Goal: Transaction & Acquisition: Purchase product/service

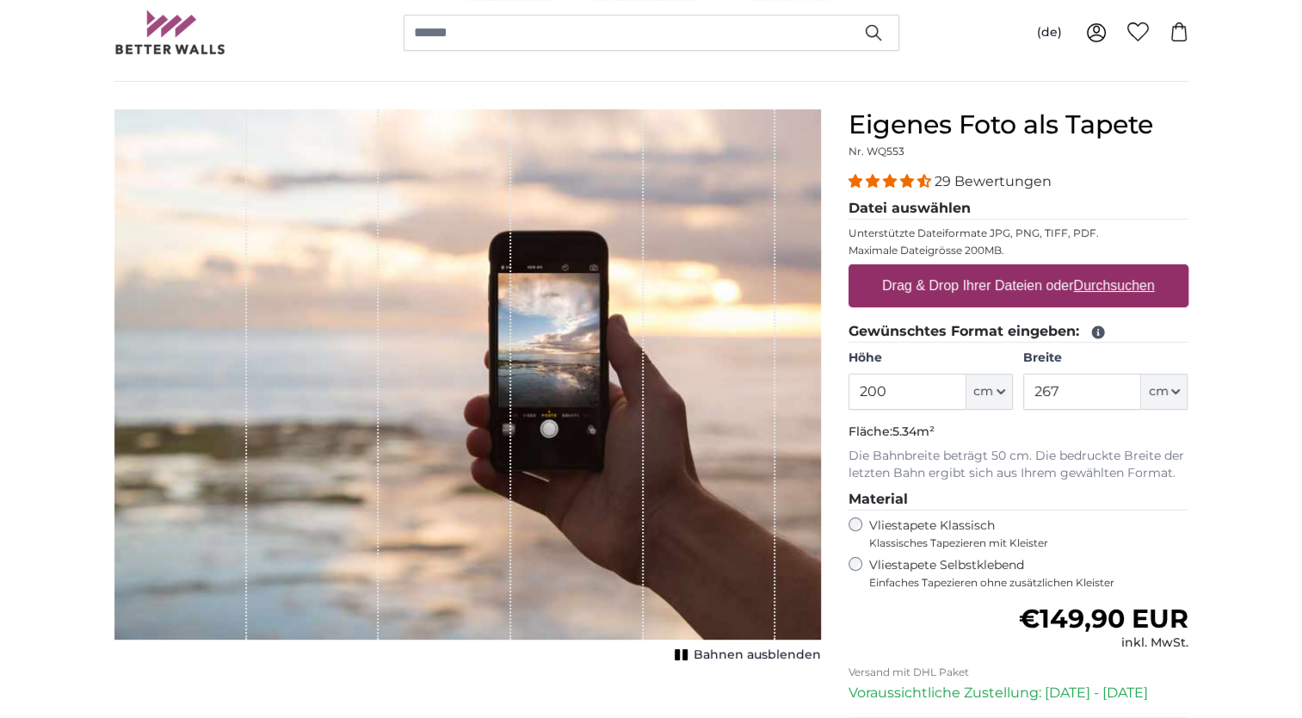
scroll to position [172, 0]
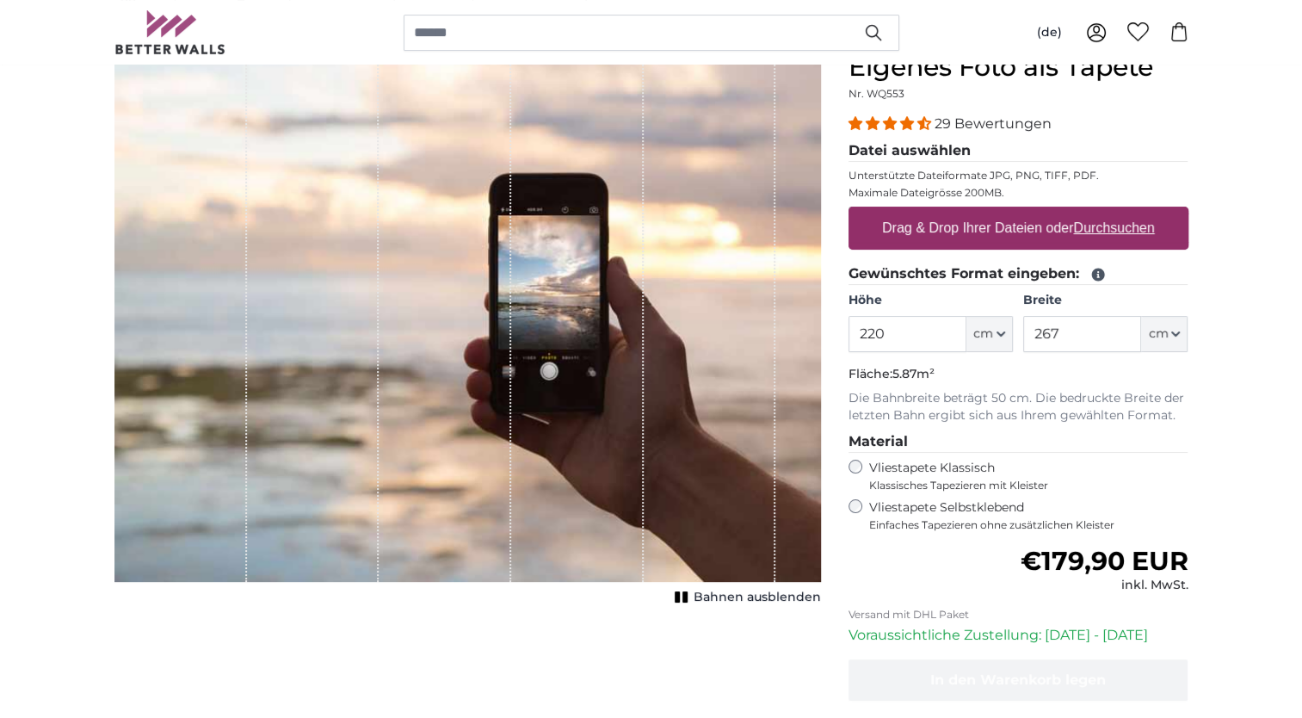
type input "220"
click at [1066, 328] on input "267" at bounding box center [1082, 334] width 118 height 36
type input "203"
click at [1060, 229] on label "Drag & Drop Ihrer Dateien oder Durchsuchen" at bounding box center [1018, 228] width 287 height 34
click at [1060, 212] on input "Drag & Drop Ihrer Dateien oder Durchsuchen" at bounding box center [1019, 209] width 340 height 5
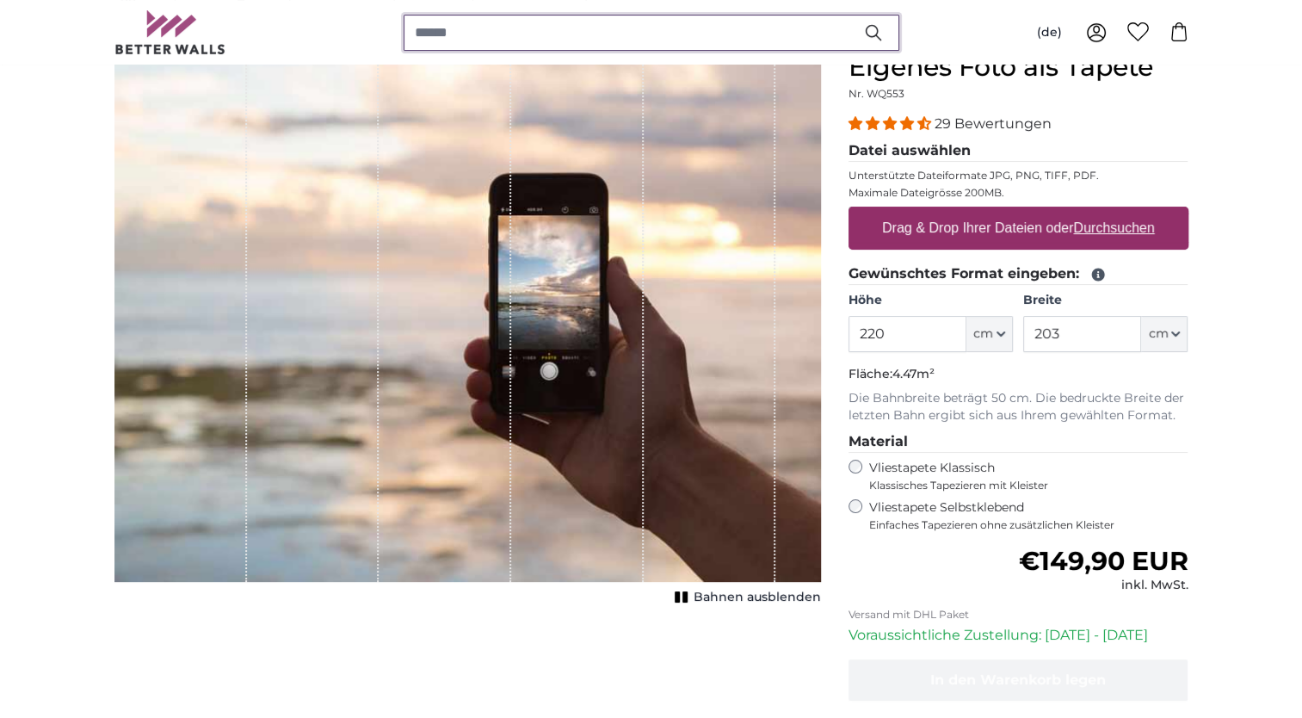
click at [439, 36] on input "search" at bounding box center [652, 33] width 496 height 36
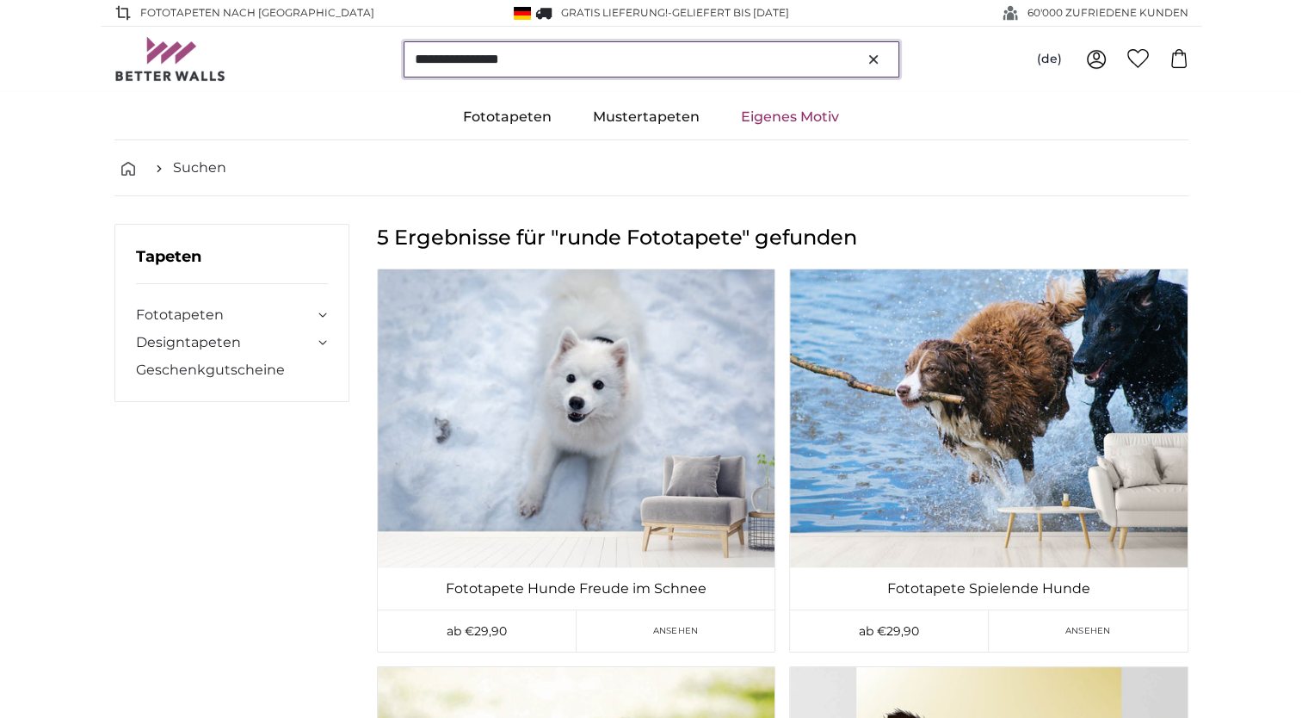
type input "**********"
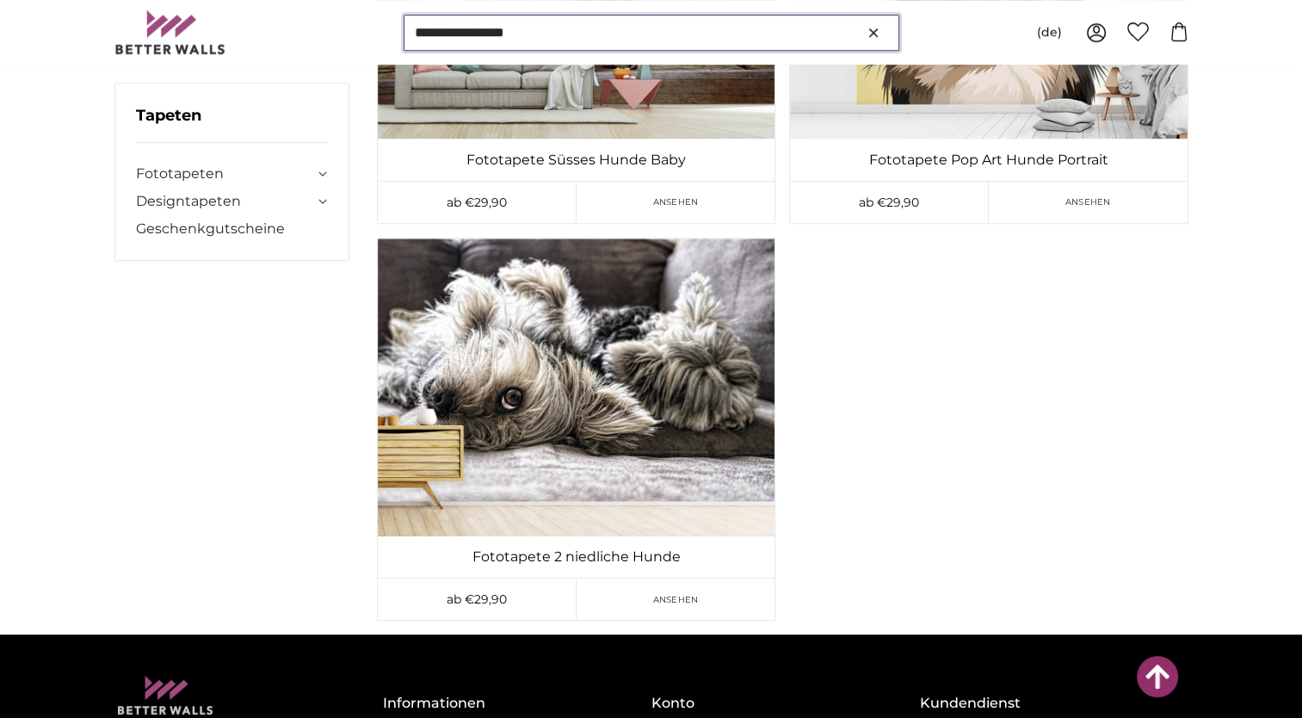
scroll to position [895, 0]
